Goal: Task Accomplishment & Management: Manage account settings

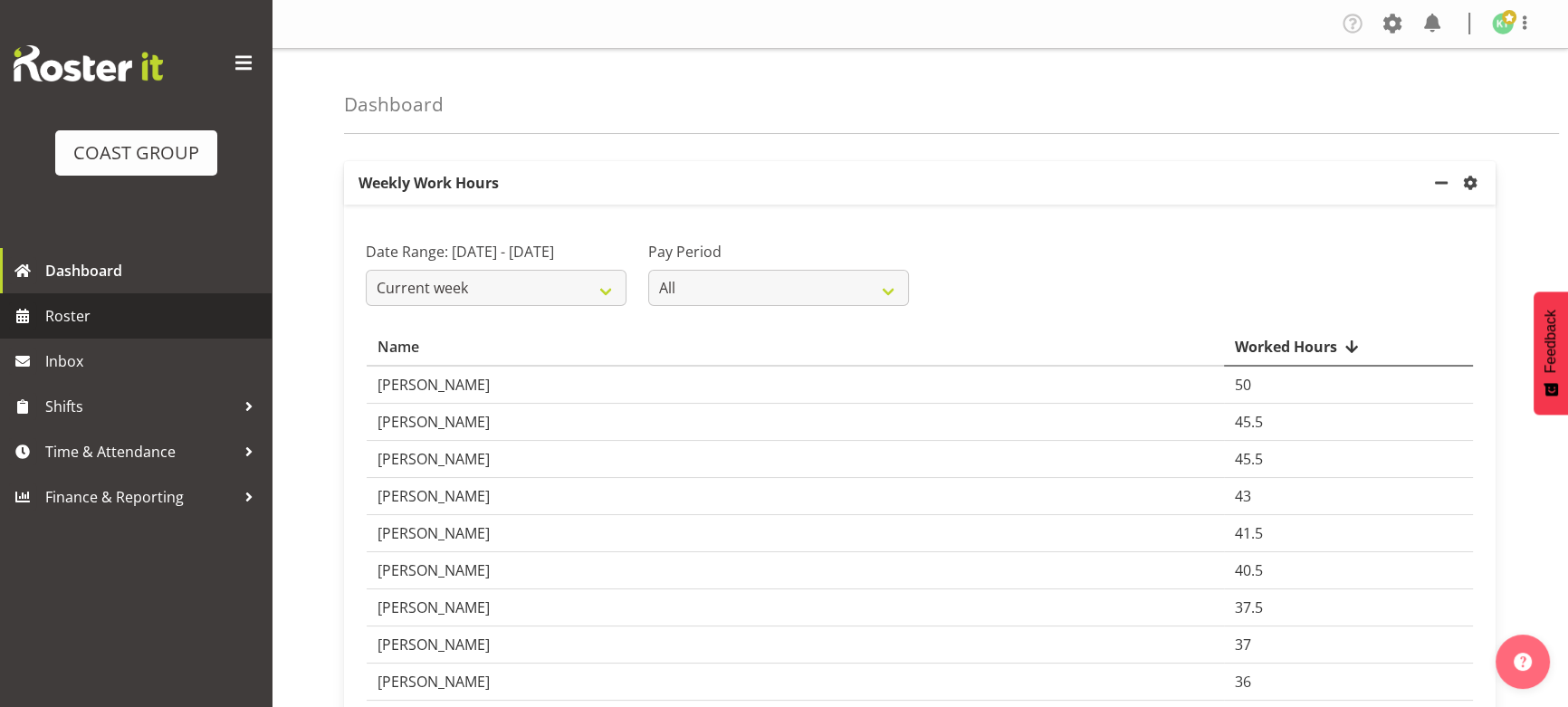
click at [165, 326] on span "Roster" at bounding box center [154, 316] width 217 height 28
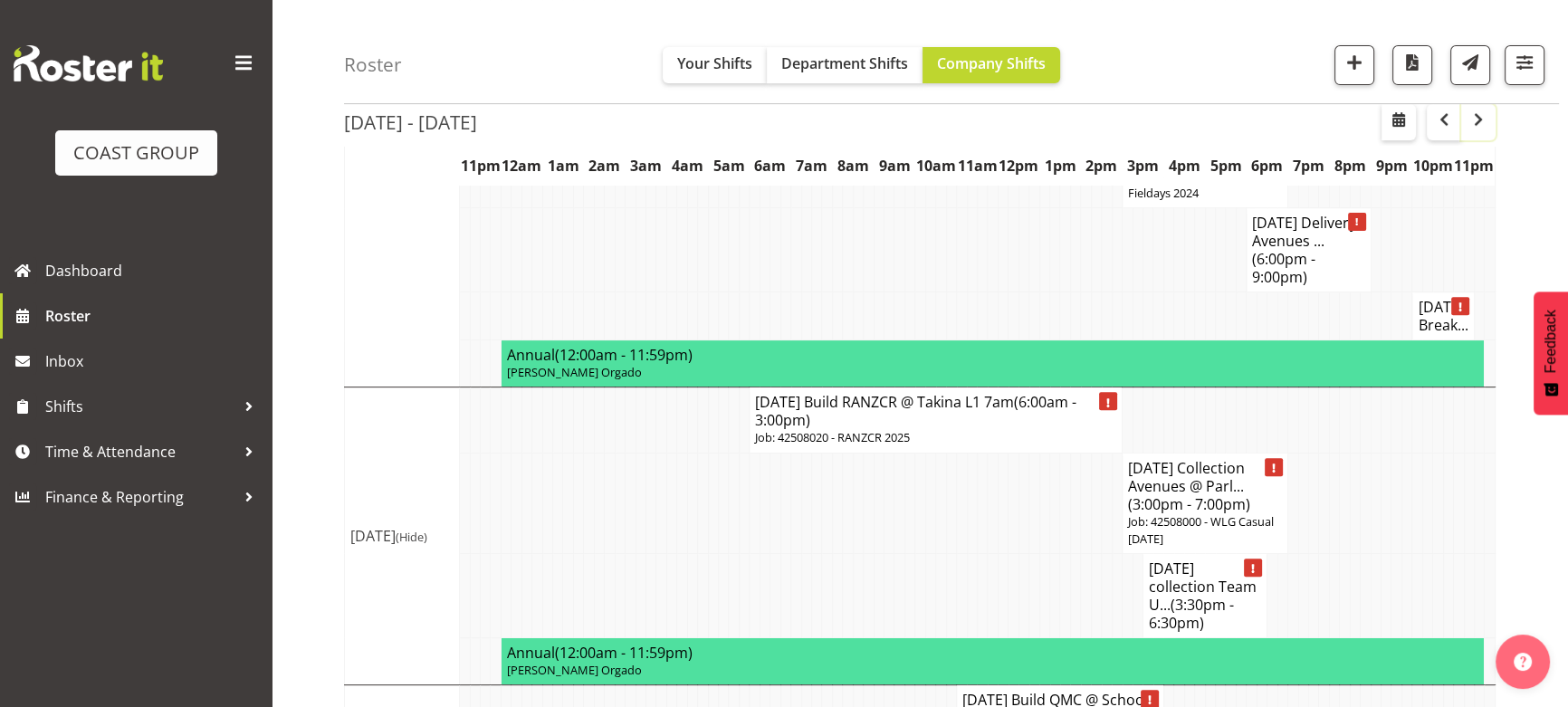
click at [1476, 133] on button "button" at bounding box center [1478, 122] width 34 height 36
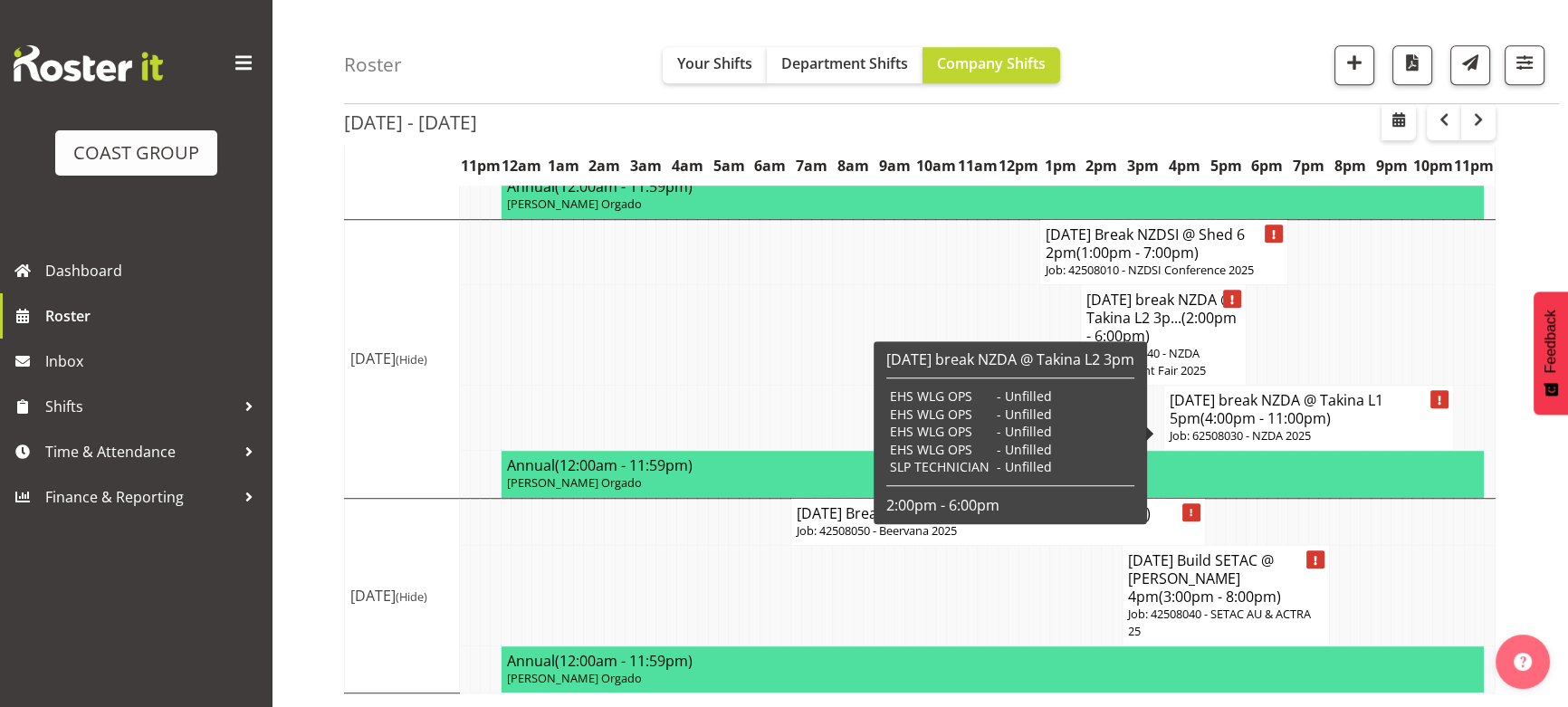
scroll to position [1422, 0]
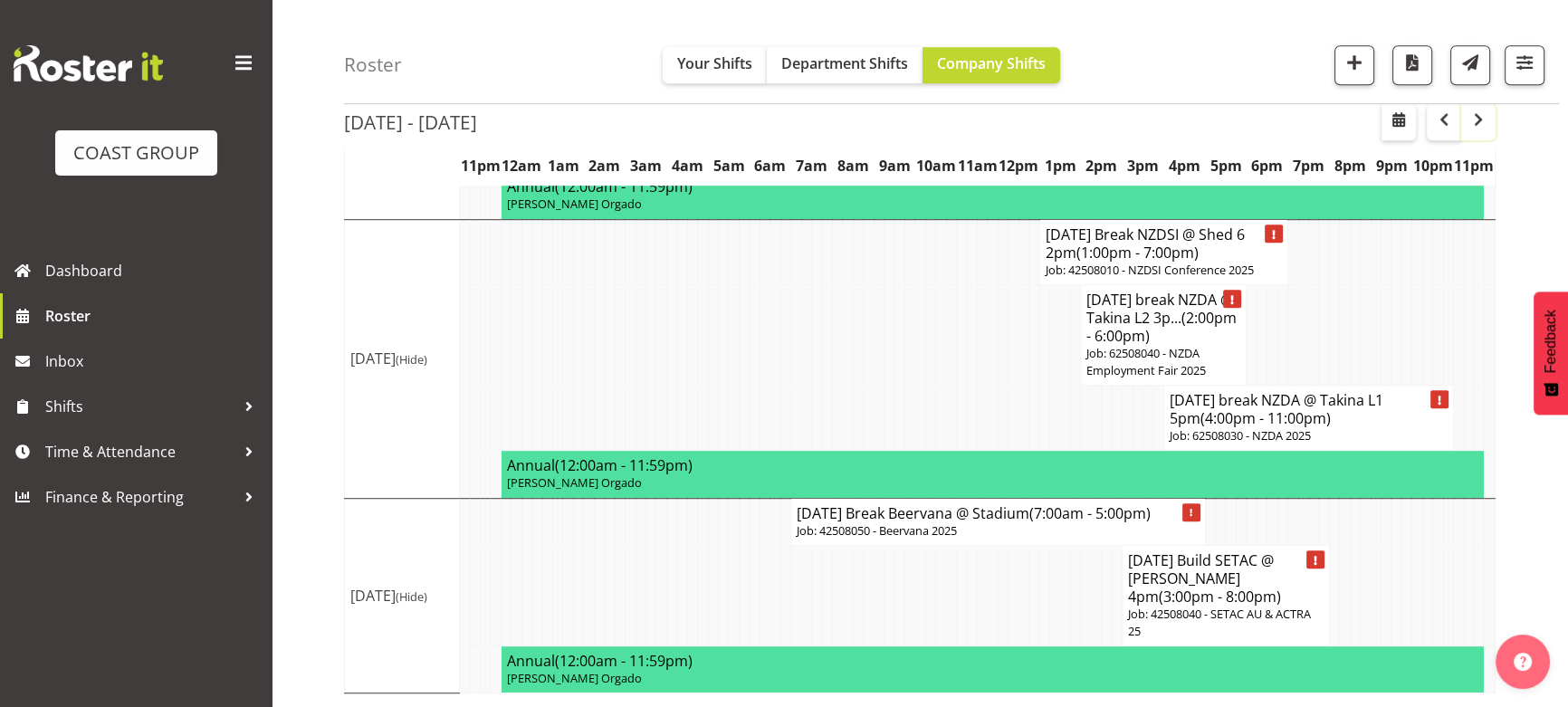
click at [1469, 127] on span "button" at bounding box center [1478, 119] width 22 height 22
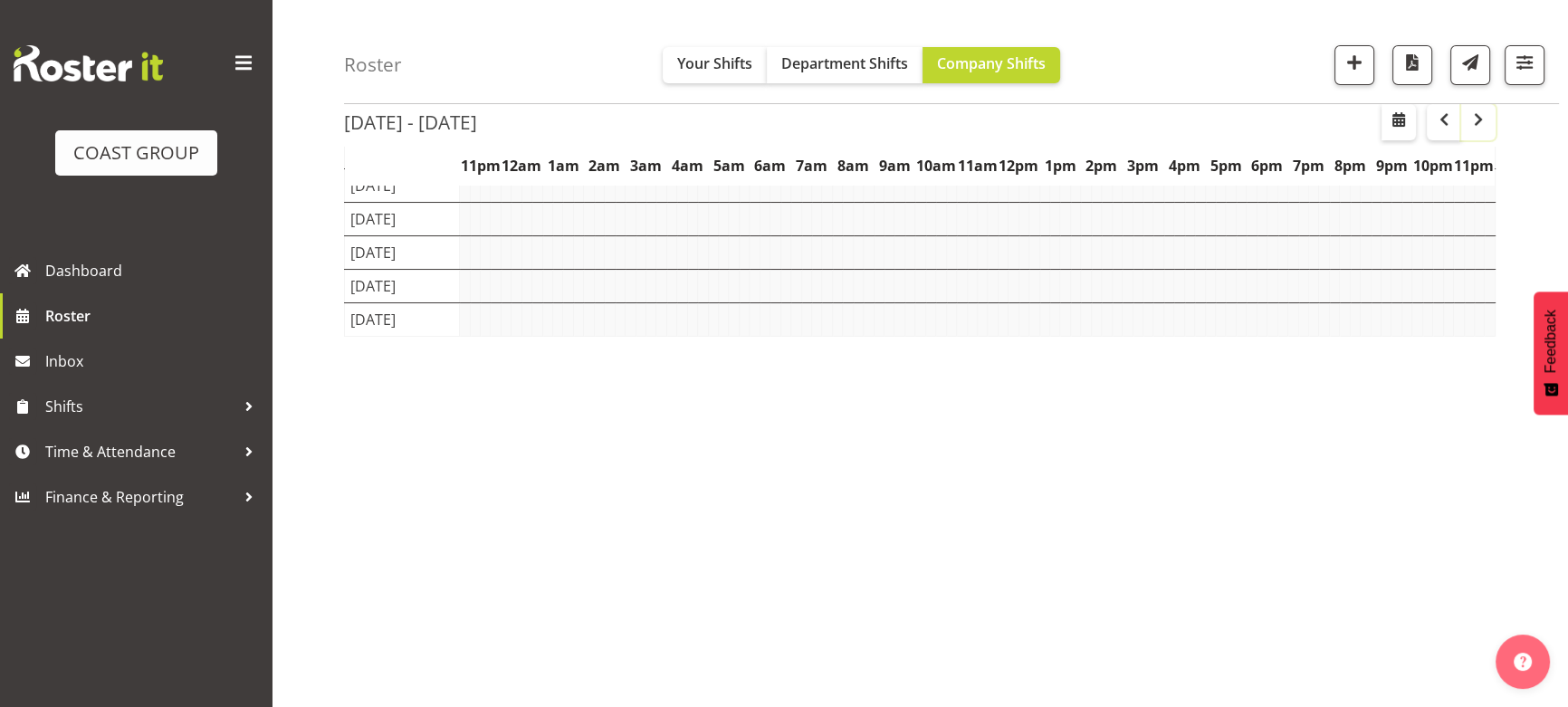
scroll to position [183, 0]
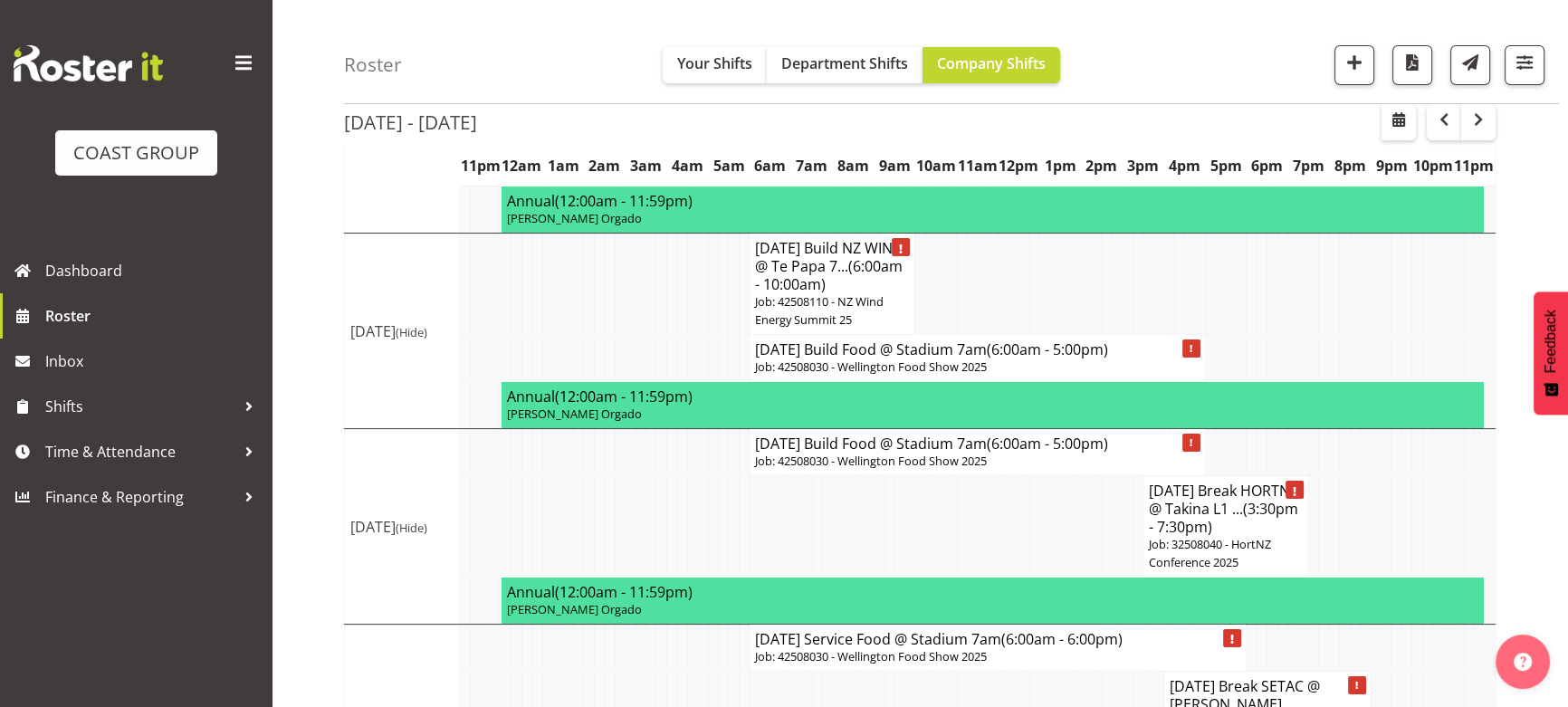
scroll to position [102, 0]
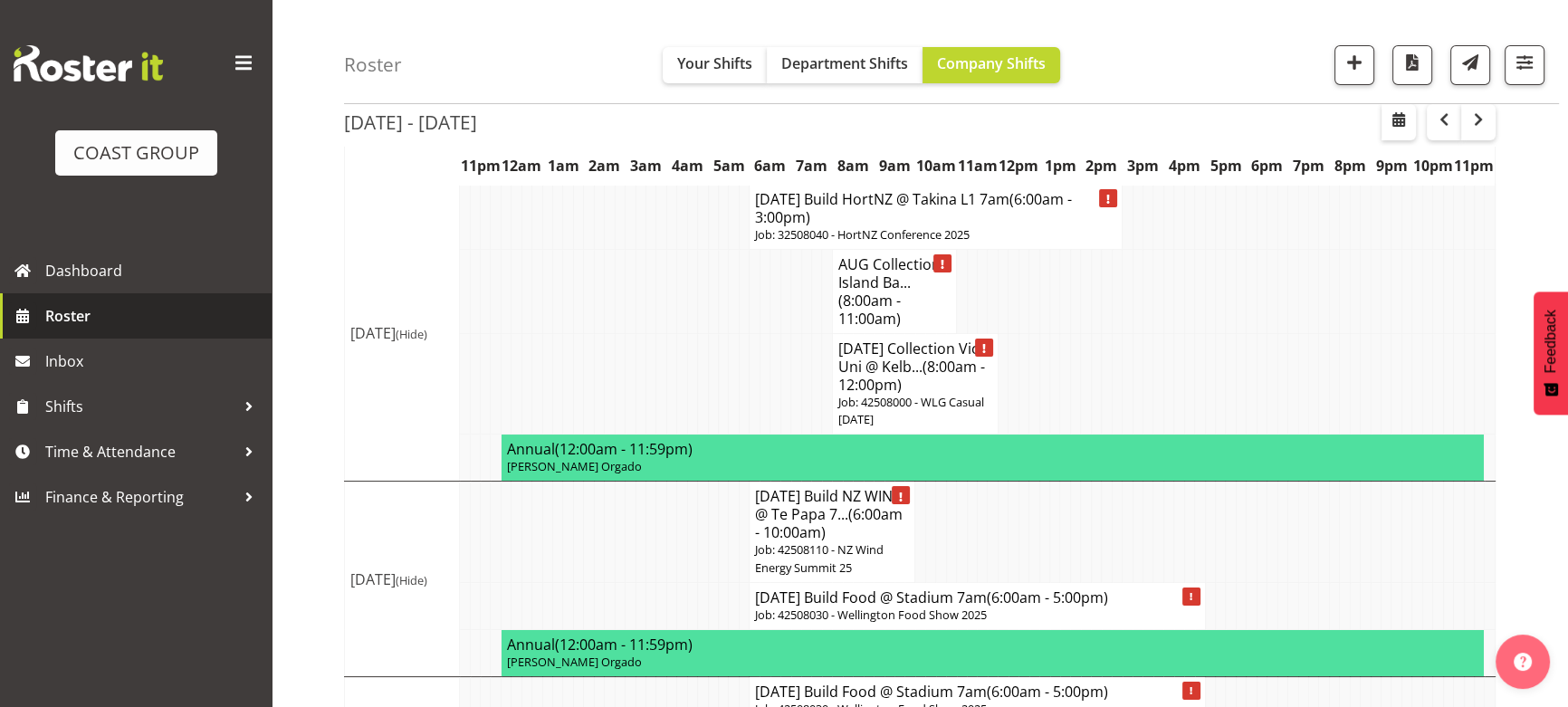
click at [196, 331] on link "Roster" at bounding box center [136, 316] width 271 height 46
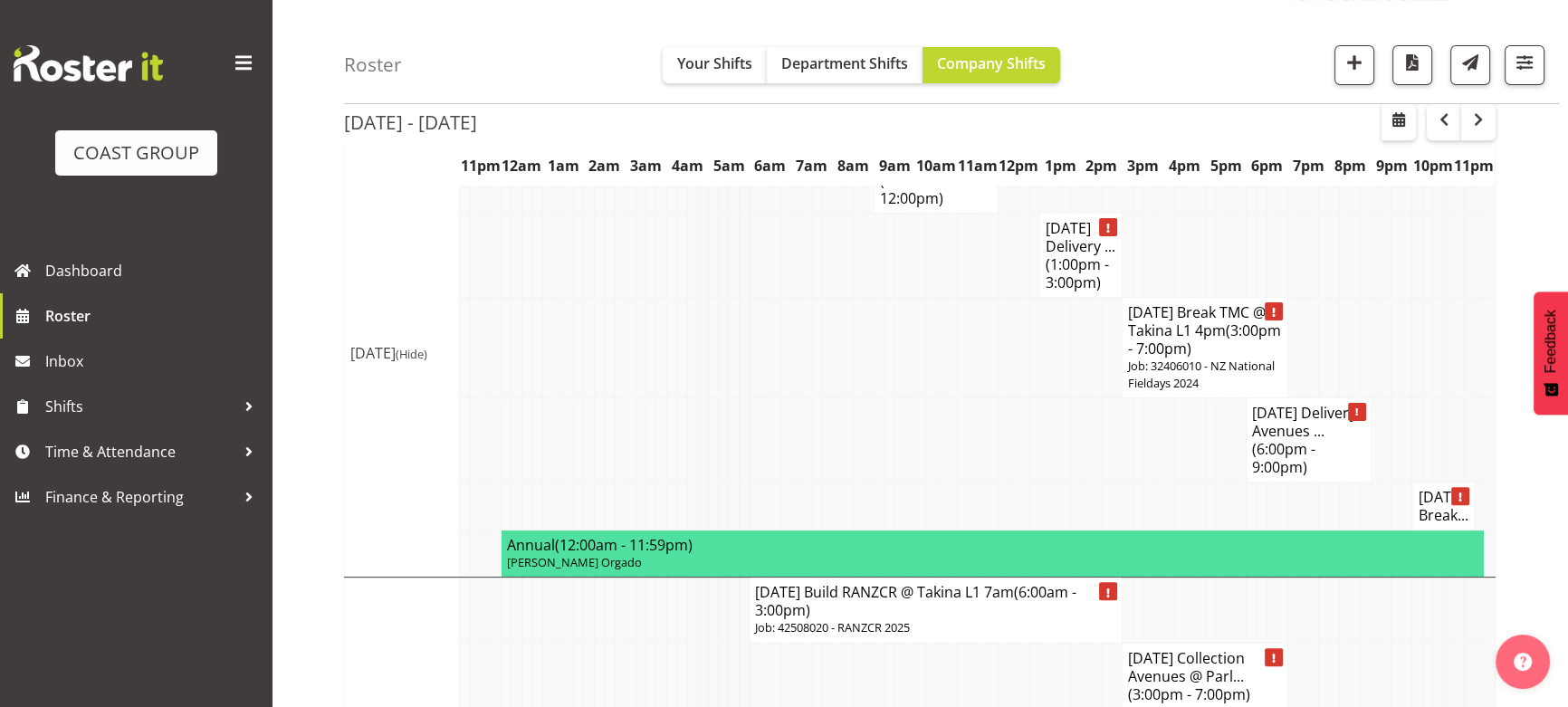
scroll to position [658, 0]
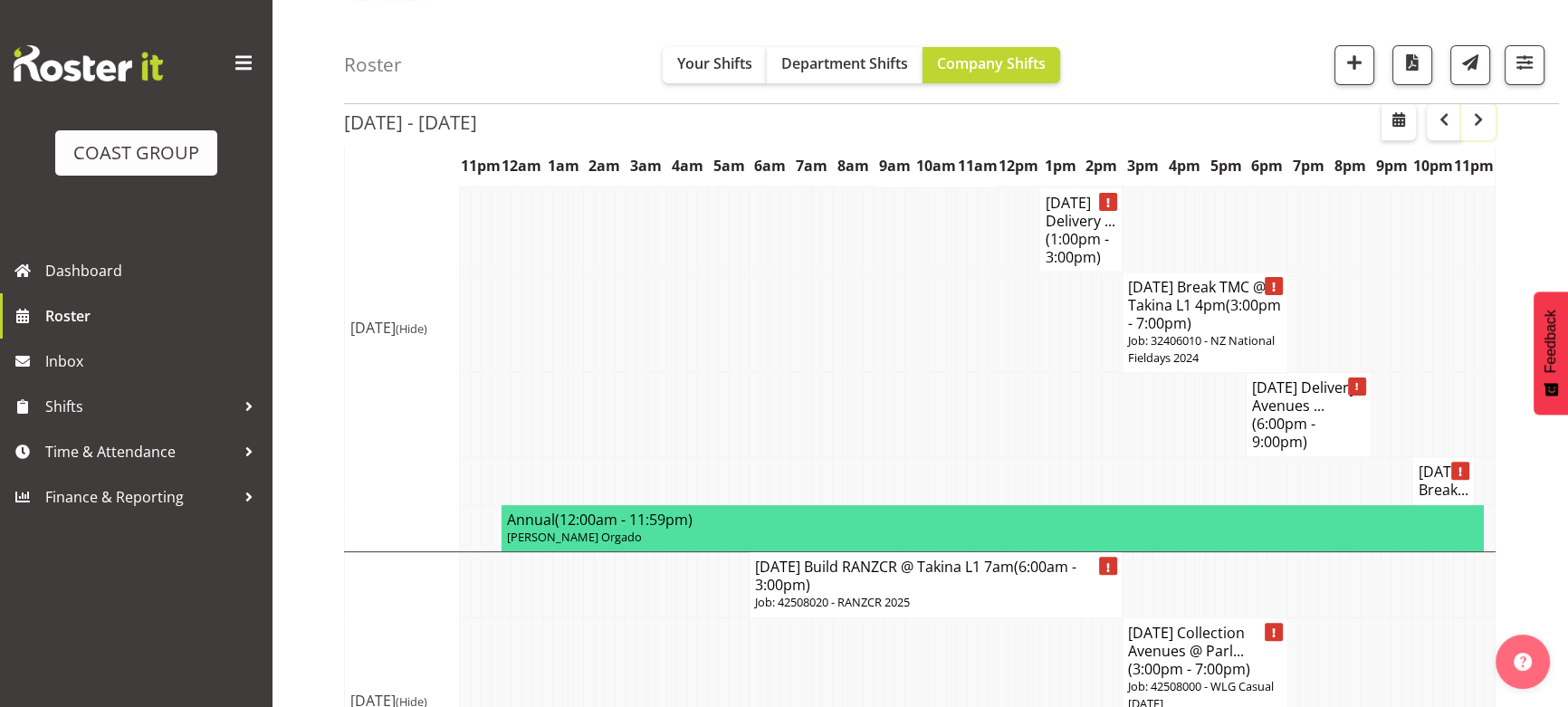
click at [1484, 113] on span "button" at bounding box center [1478, 119] width 22 height 22
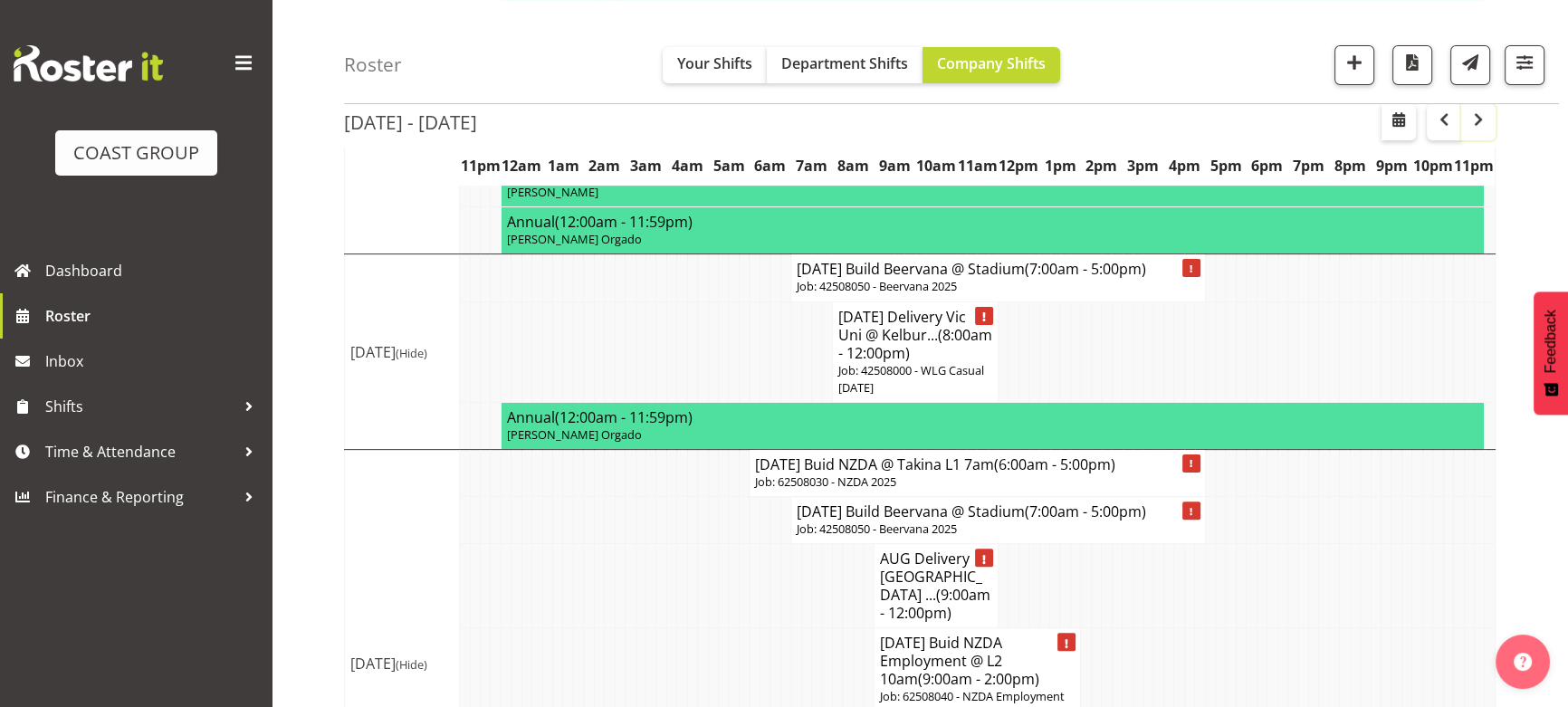
scroll to position [599, 0]
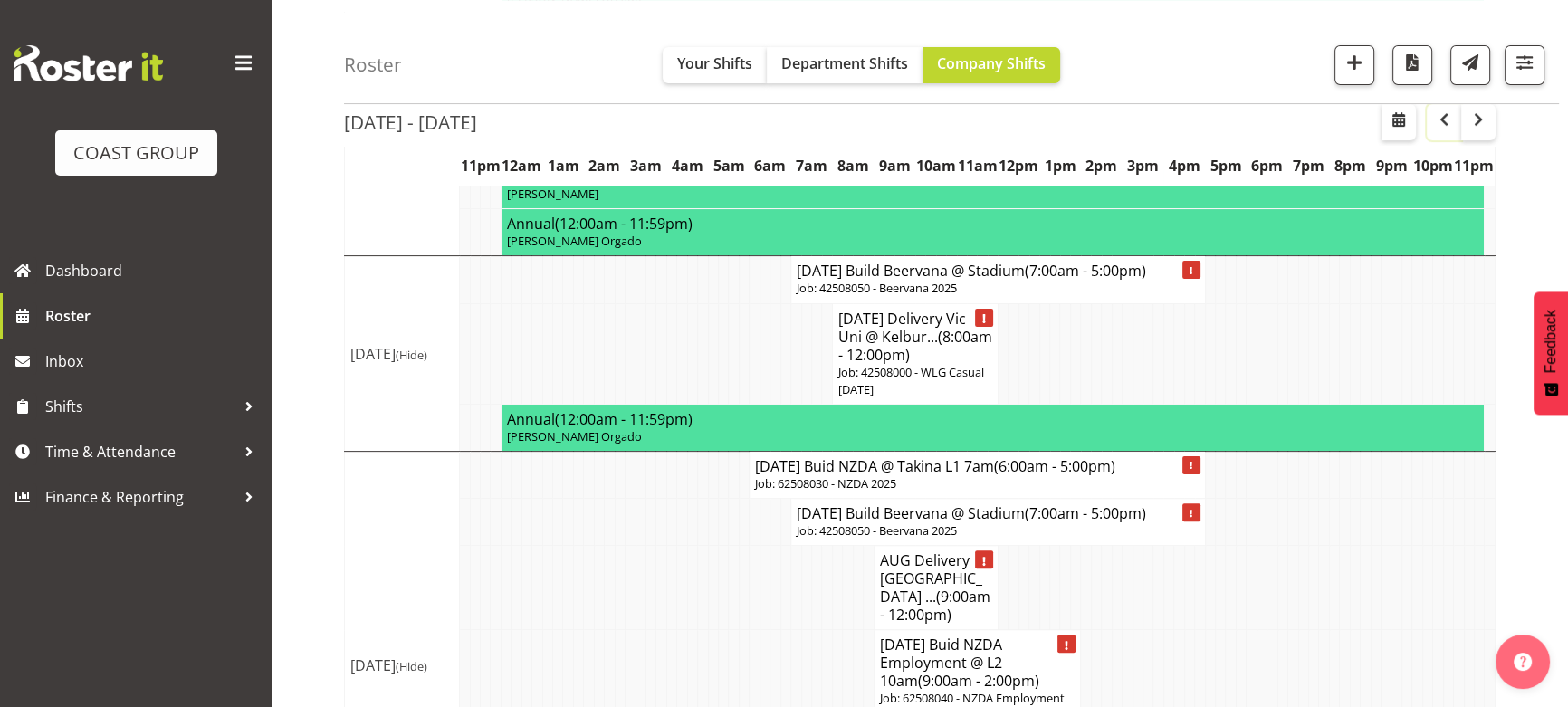
click at [1446, 135] on button "button" at bounding box center [1444, 122] width 34 height 36
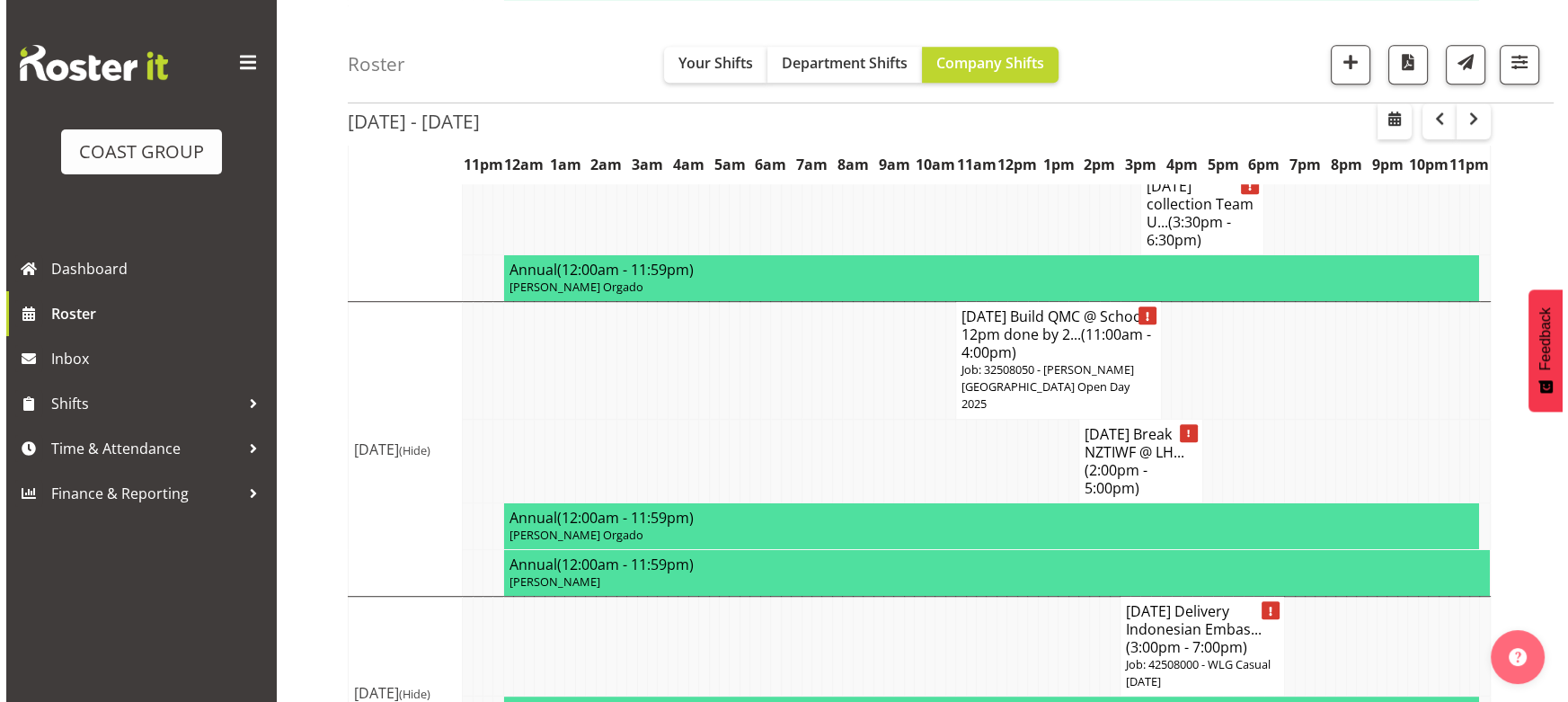
scroll to position [1167, 0]
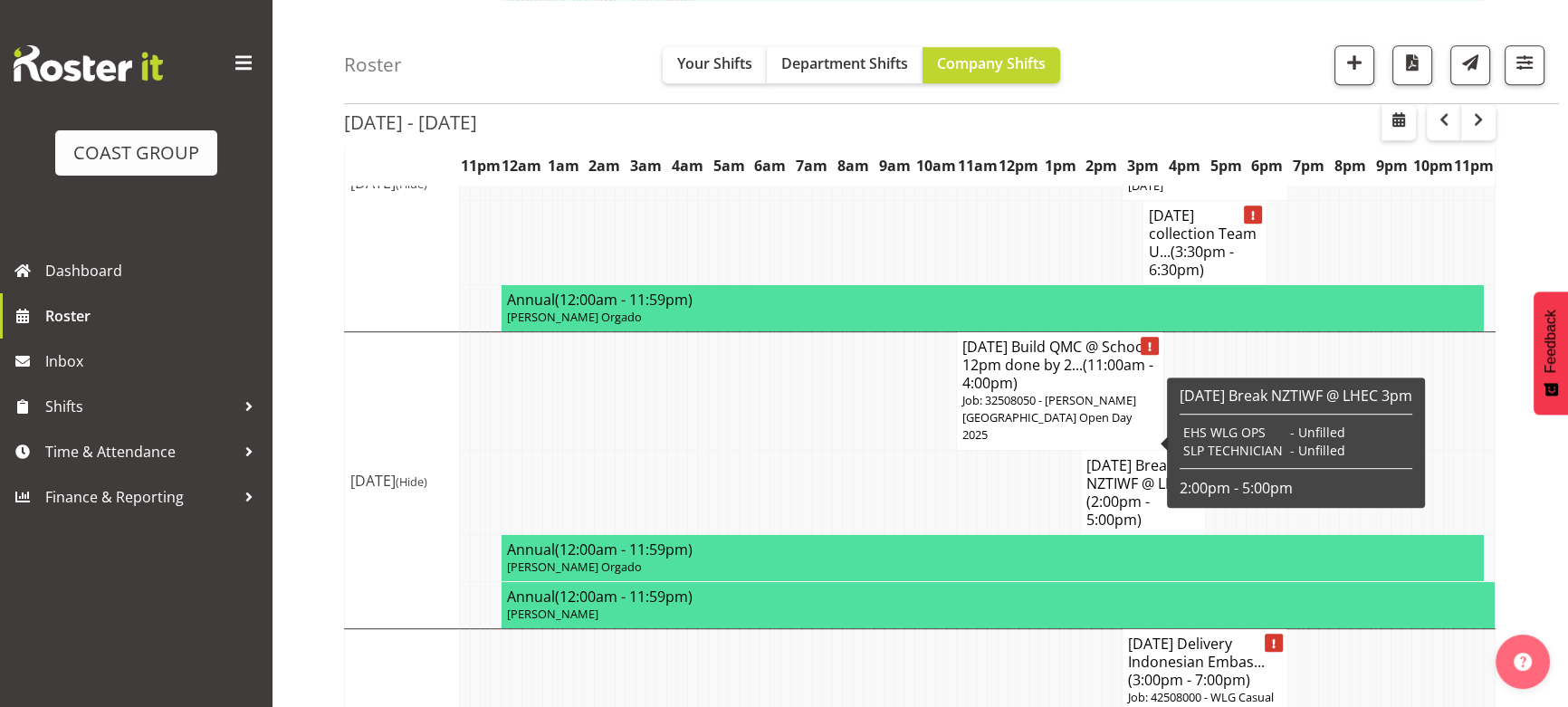
click at [1052, 392] on h4 "AUG 25 Build QMC @ School 12pm done by 2... (11:00am - 4:00pm)" at bounding box center [1060, 364] width 196 height 54
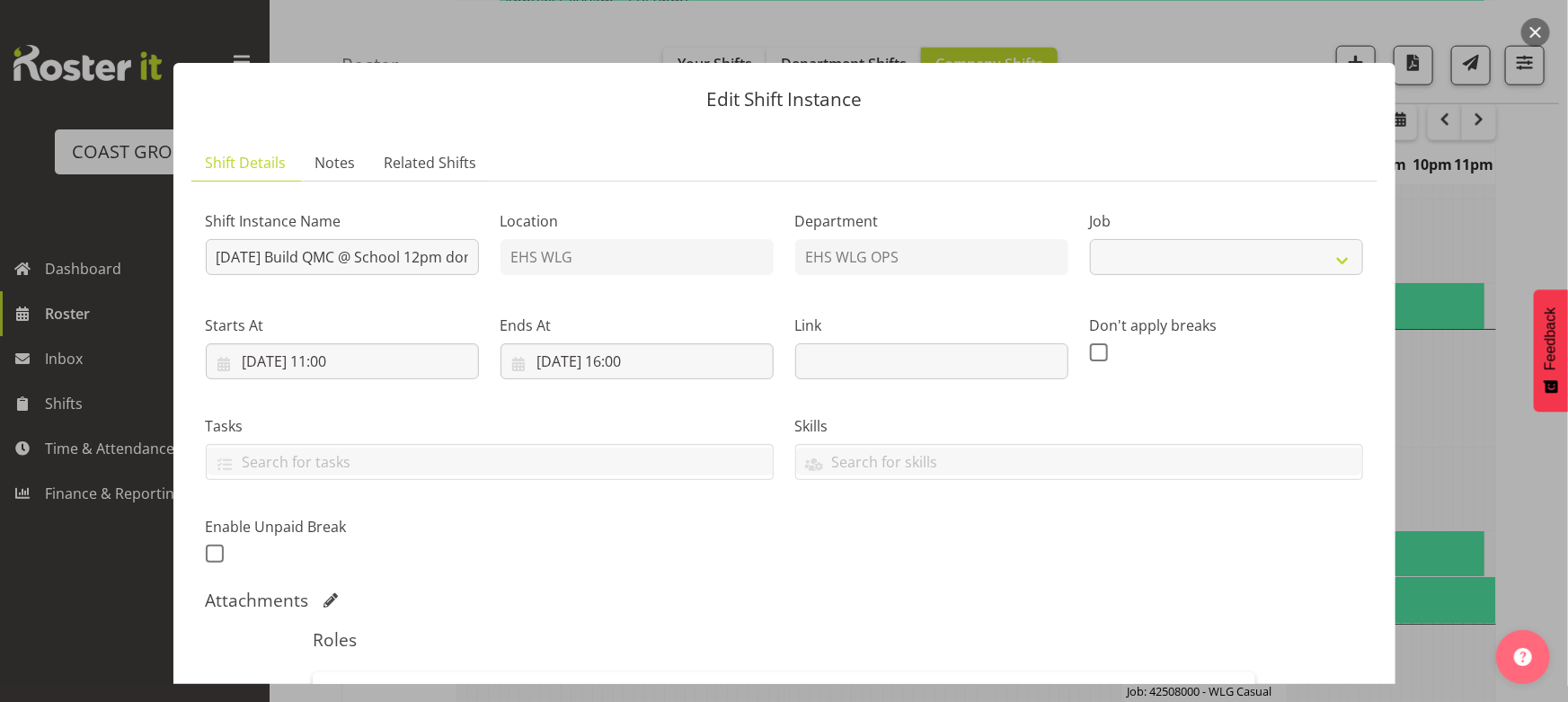
select select "9313"
click at [437, 254] on input "AUG 25 Build QMC @ School 12pm done by 2pm!" at bounding box center [342, 257] width 273 height 36
click at [444, 253] on input "AUG 25 Build QMC @ School 9am done by 2pm!" at bounding box center [342, 257] width 273 height 36
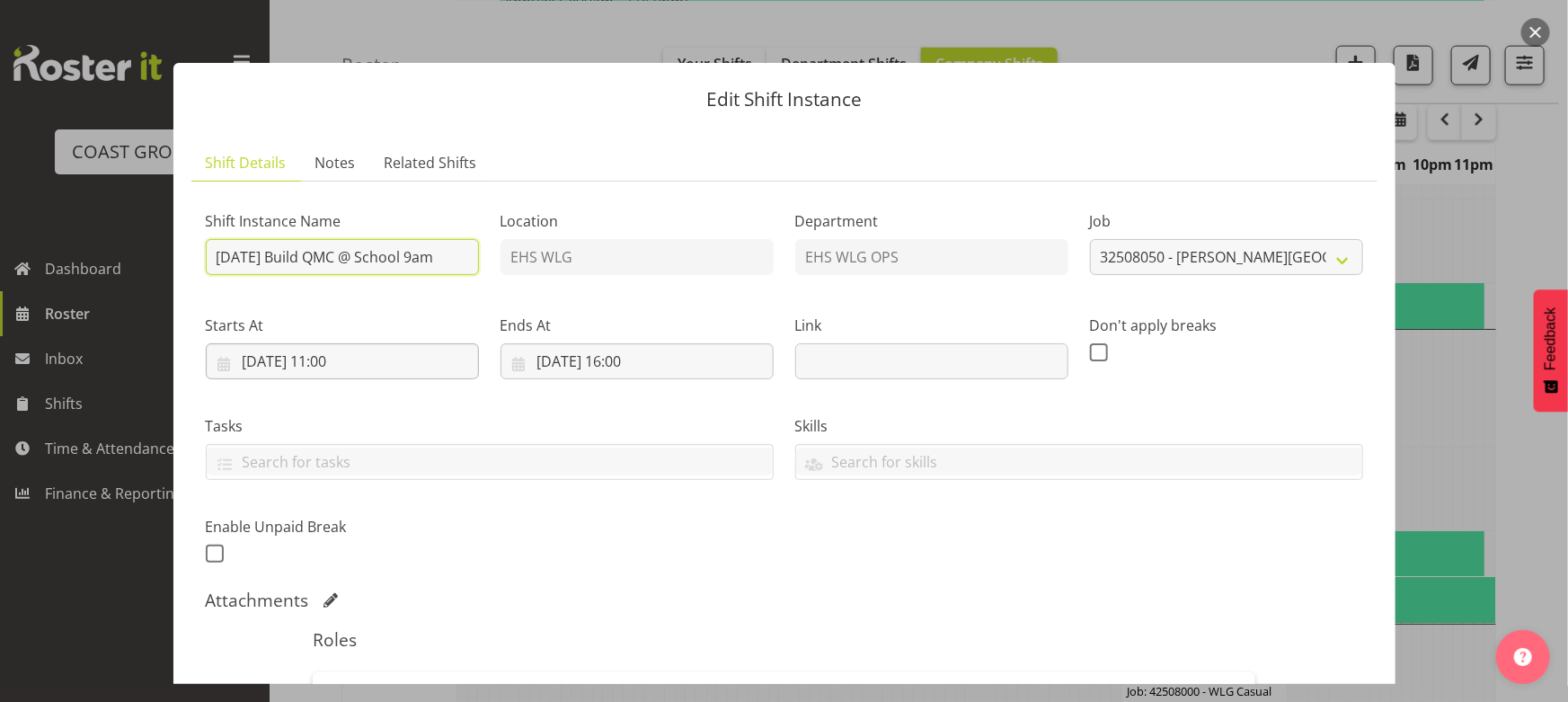
type input "AUG 25 Build QMC @ School 9am"
click at [422, 371] on input "15/08/2025, 11:00" at bounding box center [342, 361] width 273 height 36
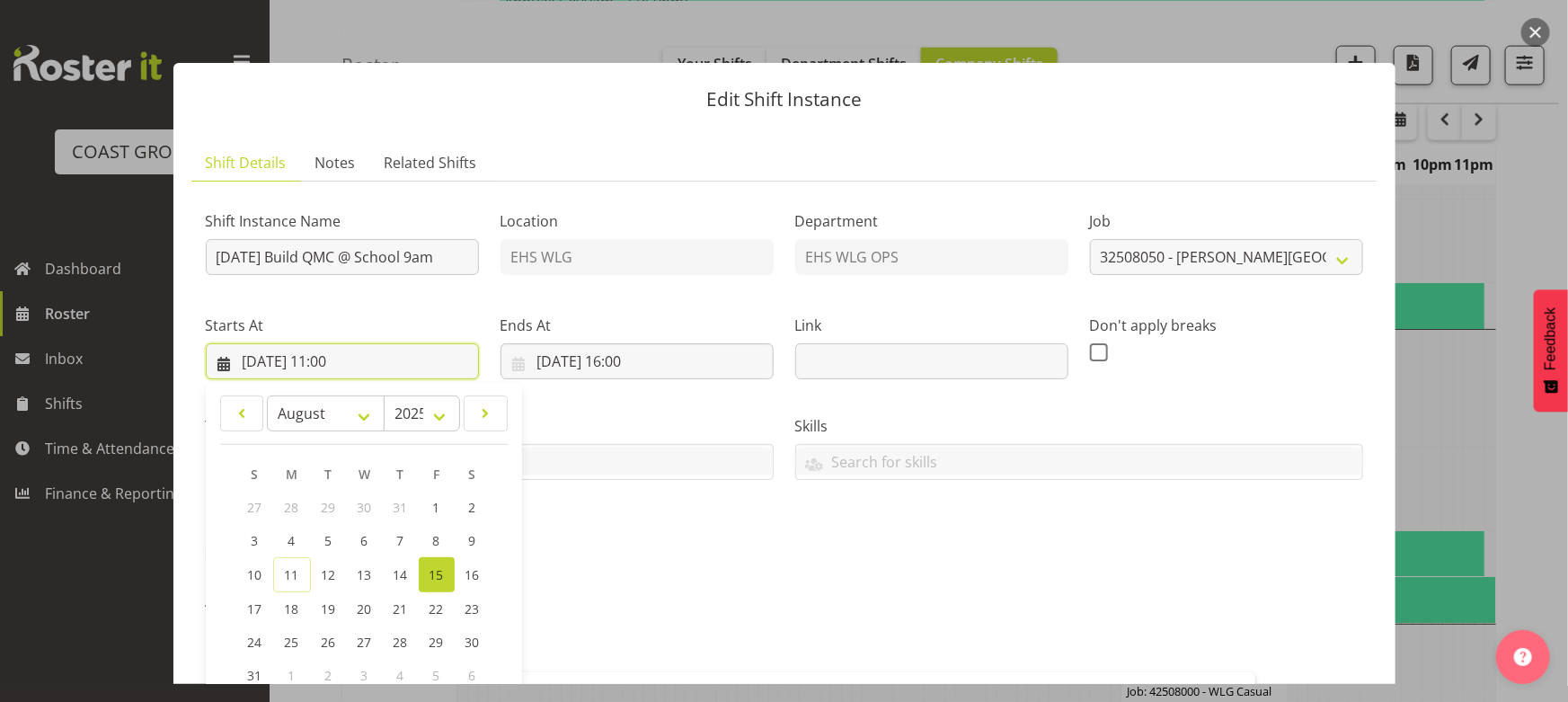
scroll to position [326, 0]
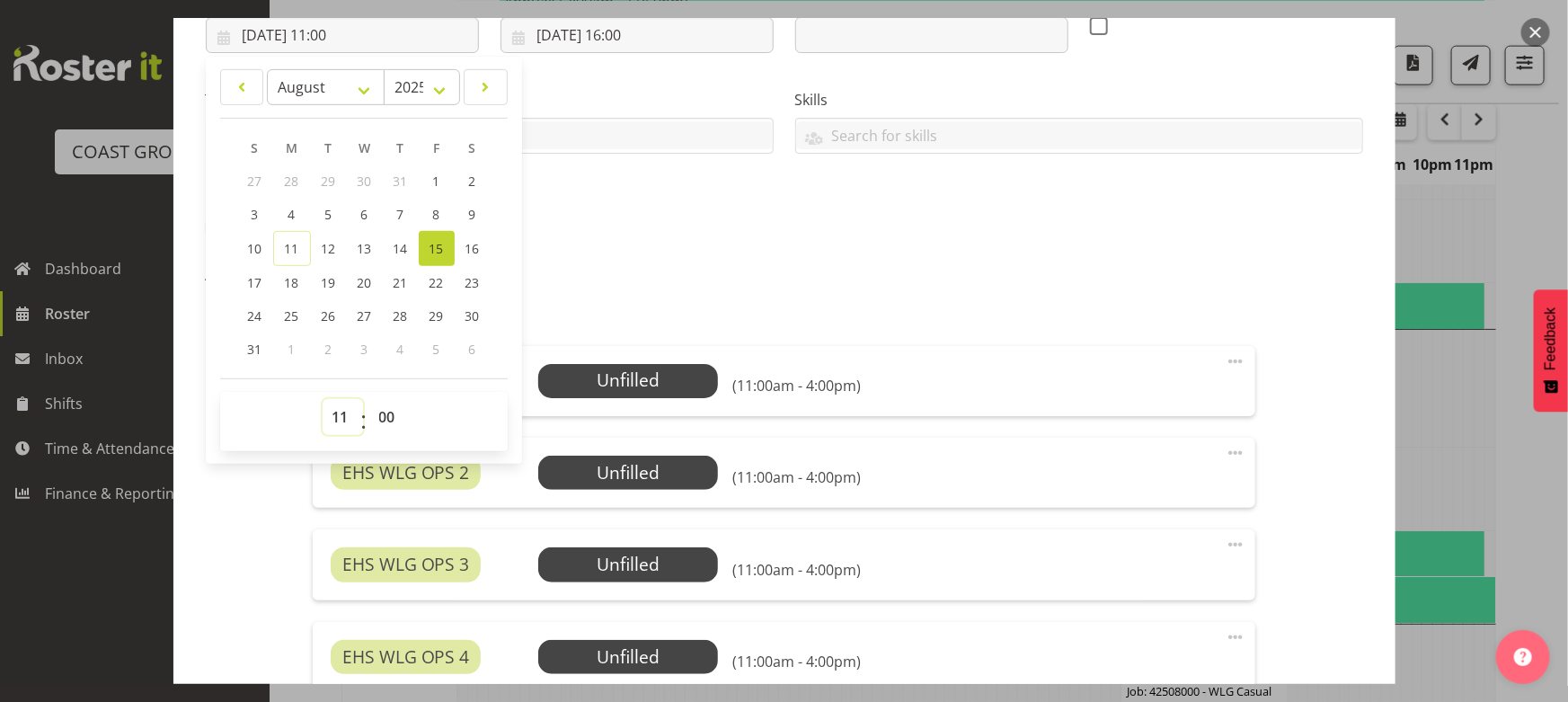
click at [341, 414] on select "00 01 02 03 04 05 06 07 08 09 10 11 12 13 14 15 16 17 18 19 20 21 22 23" at bounding box center [342, 416] width 41 height 36
select select "8"
click at [322, 399] on select "00 01 02 03 04 05 06 07 08 09 10 11 12 13 14 15 16 17 18 19 20 21 22 23" at bounding box center [342, 416] width 41 height 36
type input "15/08/2025, 08:00"
click at [683, 48] on input "15/08/2025, 16:00" at bounding box center [637, 35] width 273 height 36
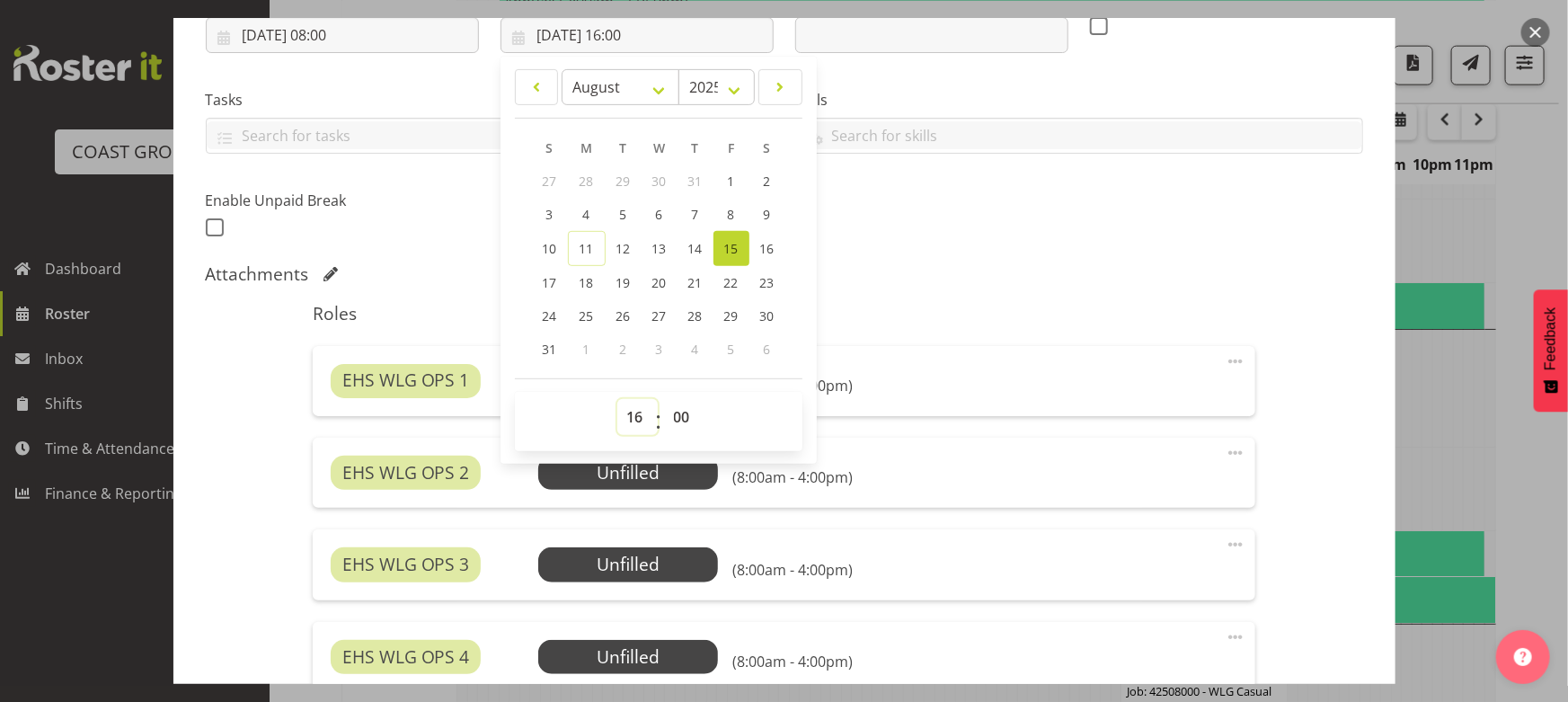
click at [634, 416] on select "00 01 02 03 04 05 06 07 08 09 10 11 12 13 14 15 16 17 18 19 20 21 22 23" at bounding box center [637, 416] width 41 height 36
select select "13"
click at [617, 399] on select "00 01 02 03 04 05 06 07 08 09 10 11 12 13 14 15 16 17 18 19 20 21 22 23" at bounding box center [637, 416] width 41 height 36
type input "15/08/2025, 13:00"
click at [898, 228] on div "Shift Instance Name AUG 25 Build QMC @ School 9am Location EHS WLG Department E…" at bounding box center [784, 56] width 1179 height 394
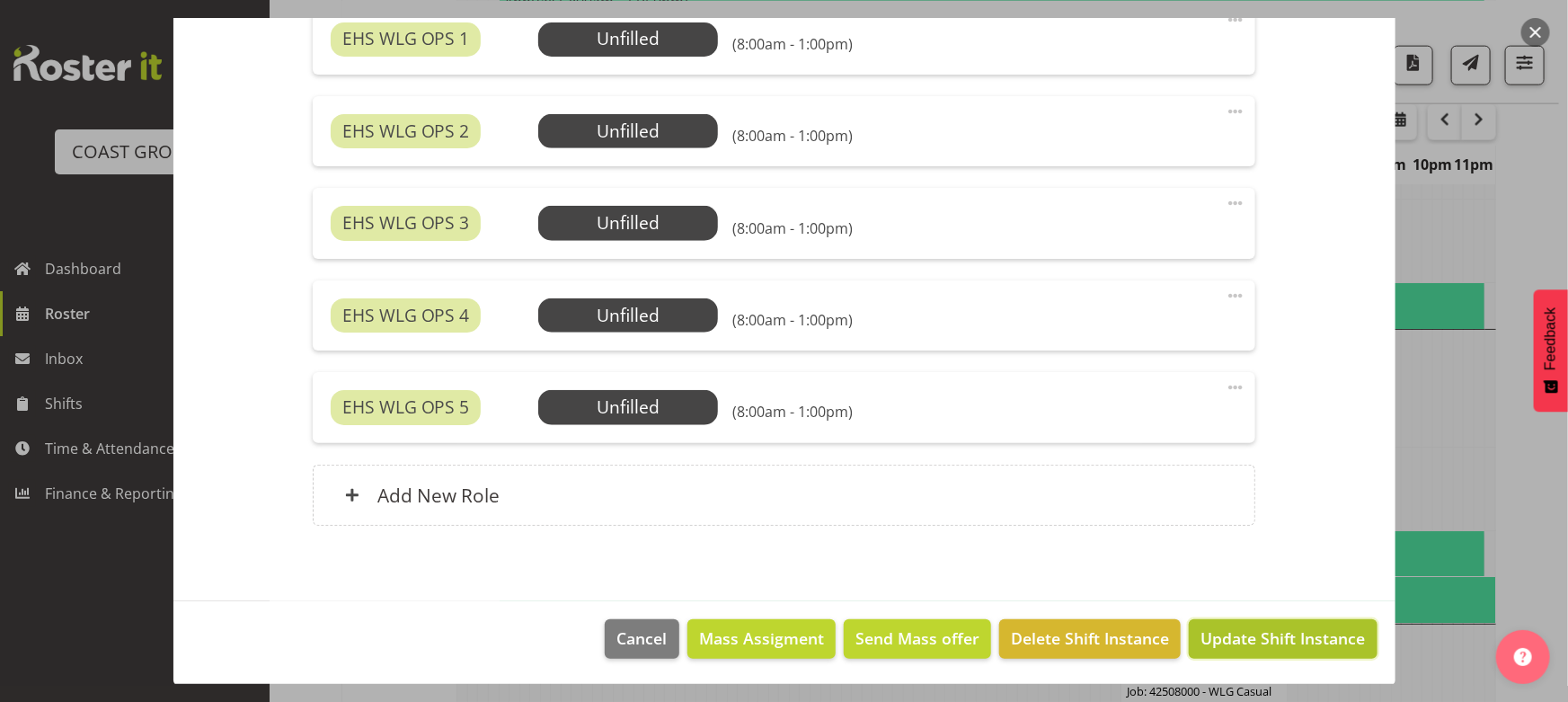
click at [1256, 636] on span "Update Shift Instance" at bounding box center [1282, 638] width 165 height 24
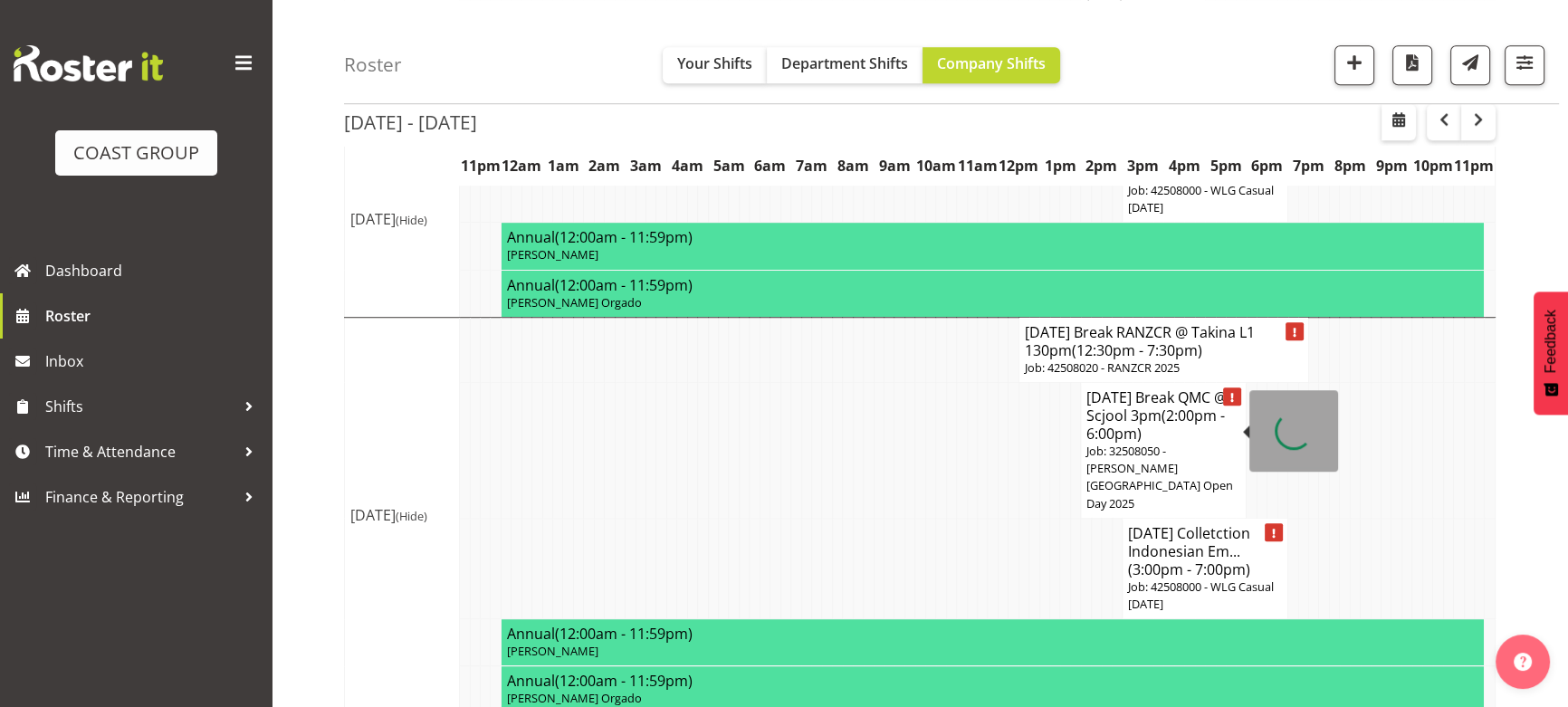
scroll to position [1683, 0]
